Goal: Information Seeking & Learning: Learn about a topic

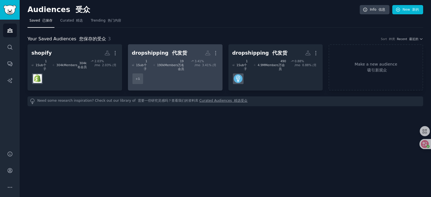
click at [176, 73] on dd "+ 1" at bounding box center [175, 79] width 87 height 16
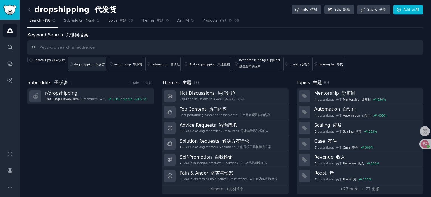
click at [87, 64] on div "dropshipping 代发货" at bounding box center [89, 64] width 30 height 4
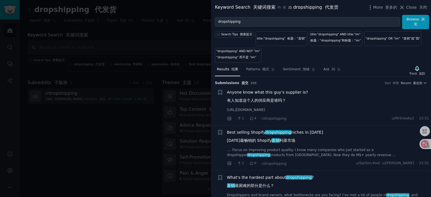
click at [257, 92] on span "Anyone know what this guy’s supplier is? 有人知道这个人的供应商是谁吗？" at bounding box center [267, 98] width 81 height 16
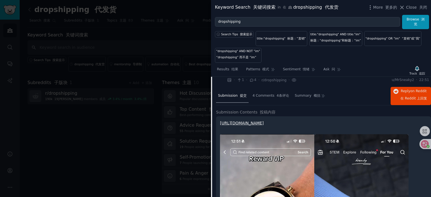
scroll to position [9, 0]
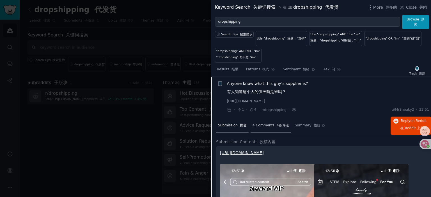
click at [270, 125] on span "4 Comments 4条评论" at bounding box center [271, 125] width 37 height 5
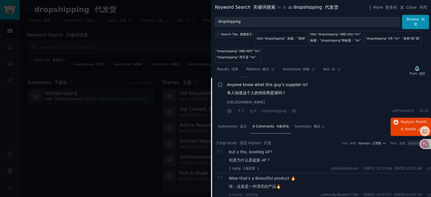
scroll to position [0, 0]
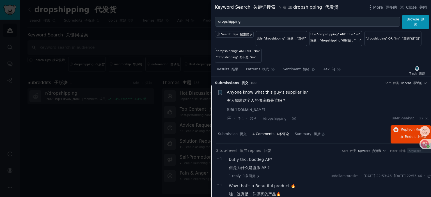
click at [272, 90] on span "Anyone know what this guy’s supplier is? 有人知道这个人的供应商是谁吗？" at bounding box center [267, 98] width 81 height 16
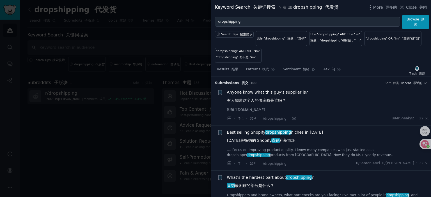
scroll to position [9, 0]
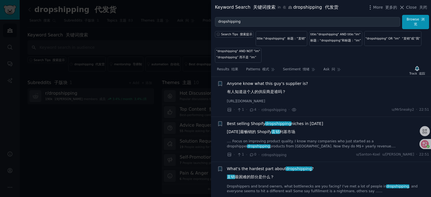
click at [304, 122] on span "Best selling Shopify dropshipping niches in [DATE] [DATE]最畅销的 Shopify 直销 利基市场" at bounding box center [275, 129] width 96 height 16
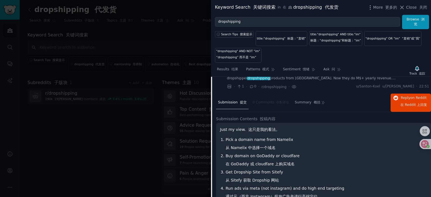
scroll to position [49, 0]
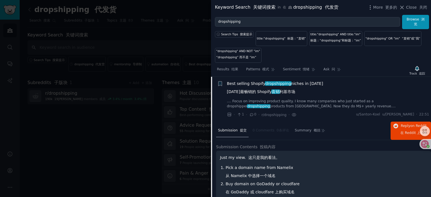
click at [252, 85] on span "Best selling Shopify dropshipping niches in [DATE] [DATE]最畅销的 Shopify 直销 利基市场" at bounding box center [275, 89] width 96 height 16
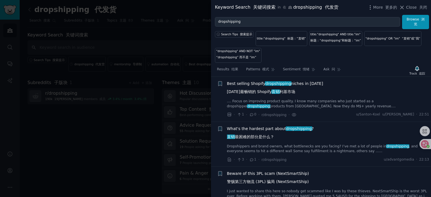
click at [263, 127] on span "What's the hardest part about dropshipping ? 直销 最困难的部分是什么？" at bounding box center [270, 134] width 87 height 16
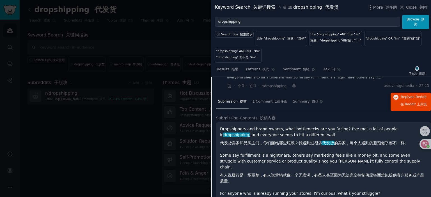
scroll to position [122, 0]
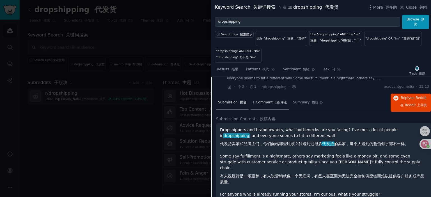
click at [264, 102] on span "1 Comment 1条评论" at bounding box center [270, 102] width 35 height 5
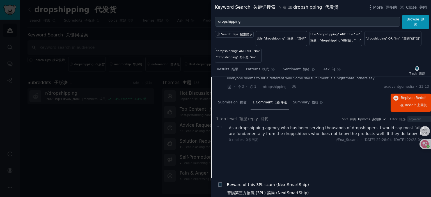
click at [271, 126] on div "As a dropshipping agency who has been serving thousands of dropshippers, I woul…" at bounding box center [330, 131] width 202 height 12
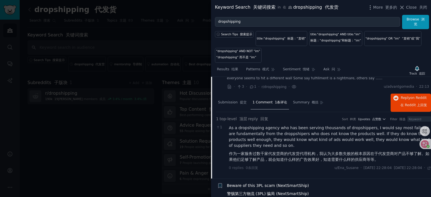
click at [275, 103] on font "1条评论" at bounding box center [281, 103] width 12 height 4
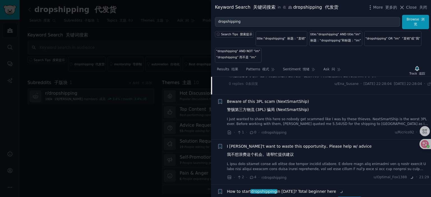
scroll to position [234, 0]
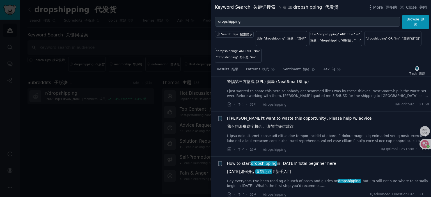
click at [282, 116] on span "I [PERSON_NAME]'t want to waste this opportunity.. Please help w/ advice 我不想浪费这…" at bounding box center [299, 124] width 145 height 16
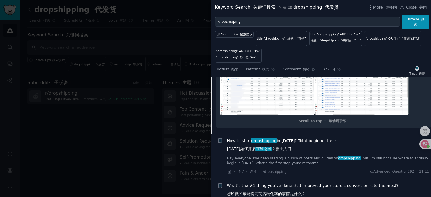
scroll to position [409, 0]
click at [286, 152] on span "How to start dropshipping in [DATE]? Total beginner here [DATE]如何开启 直销之路 ？新手入门" at bounding box center [281, 146] width 109 height 16
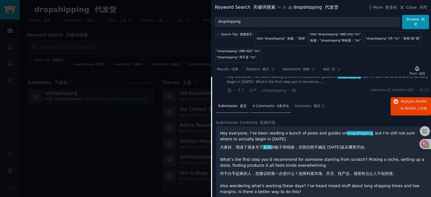
scroll to position [229, 0]
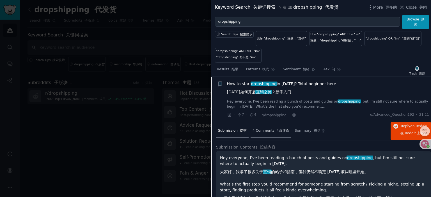
click at [263, 132] on span "4 Comments 4条评论" at bounding box center [271, 131] width 37 height 5
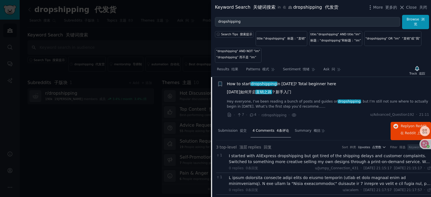
click at [298, 158] on div "I started with AliExpress dropshipping but got tired of the shipping delays and…" at bounding box center [330, 159] width 202 height 12
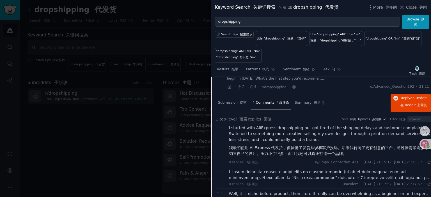
scroll to position [285, 0]
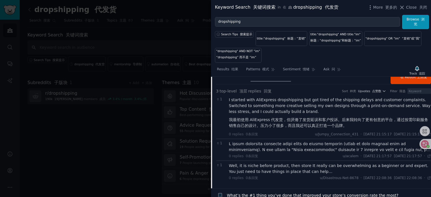
click at [288, 145] on div at bounding box center [330, 147] width 202 height 12
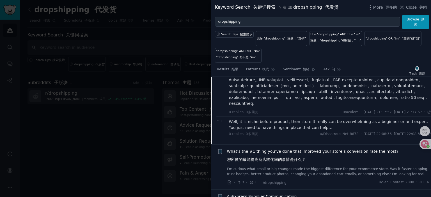
scroll to position [482, 0]
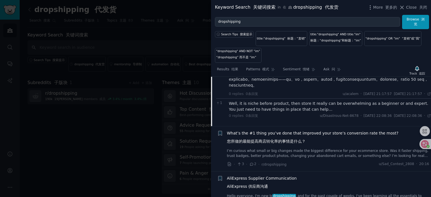
click at [280, 113] on div "Well, it is niche before product, then store It really can be overwhelming as a…" at bounding box center [330, 107] width 202 height 12
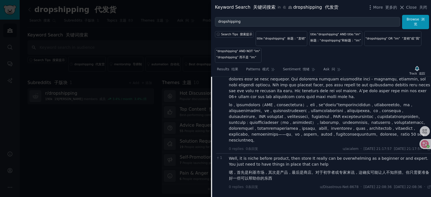
scroll to position [425, 0]
drag, startPoint x: 419, startPoint y: 145, endPoint x: 431, endPoint y: 48, distance: 97.1
click at [431, 48] on div at bounding box center [426, 48] width 10 height 10
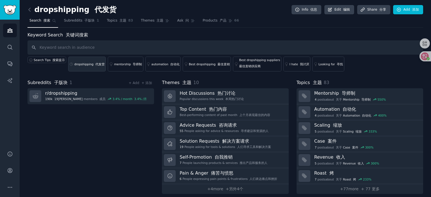
click at [87, 63] on div "dropshipping 代发货" at bounding box center [89, 64] width 30 height 4
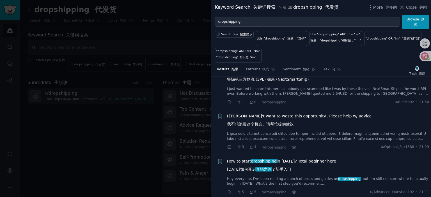
scroll to position [253, 0]
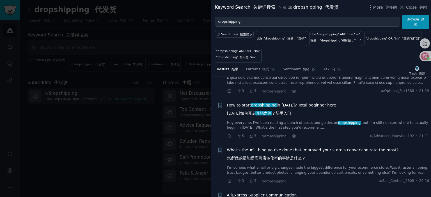
click at [285, 104] on span "How to start dropshipping in [DATE]? Total beginner here [DATE]如何开启 直销之路 ？新手入门" at bounding box center [281, 111] width 109 height 16
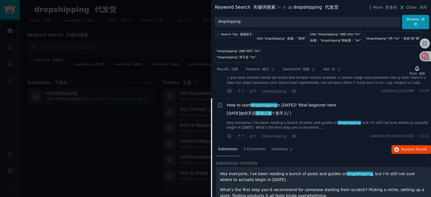
scroll to position [274, 0]
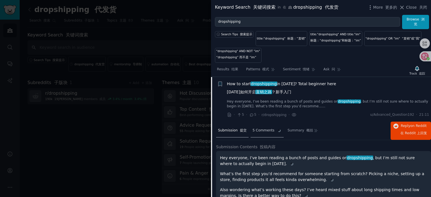
click at [260, 127] on div "5 Comments" at bounding box center [267, 130] width 33 height 13
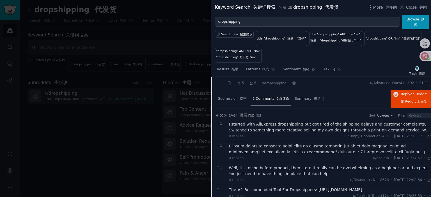
scroll to position [330, 0]
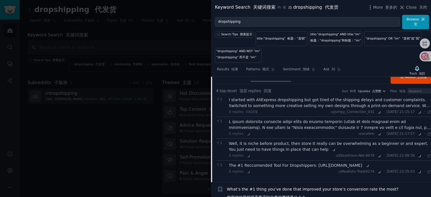
click at [307, 128] on div at bounding box center [330, 125] width 202 height 12
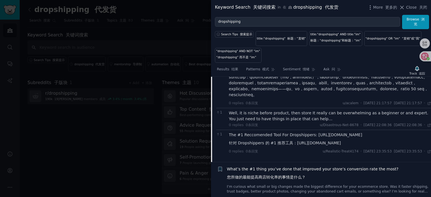
scroll to position [499, 0]
